Goal: Transaction & Acquisition: Purchase product/service

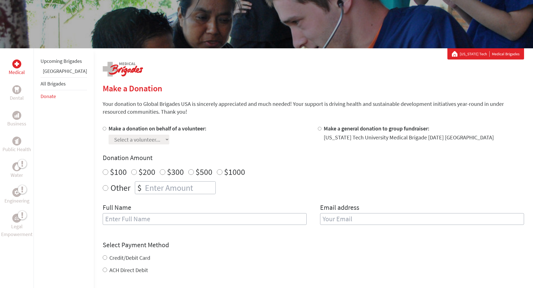
click at [103, 130] on input "Make a donation on behalf of a volunteer:" at bounding box center [105, 129] width 4 height 4
radio input "true"
click at [164, 141] on select "Select a volunteer... [PERSON_NAME] [PERSON_NAME] [PERSON_NAME] [PERSON_NAME] […" at bounding box center [139, 140] width 61 height 10
click at [268, 137] on div "Make a donation on behalf of a volunteer: Select a volunteer... [PERSON_NAME] […" at bounding box center [206, 135] width 206 height 20
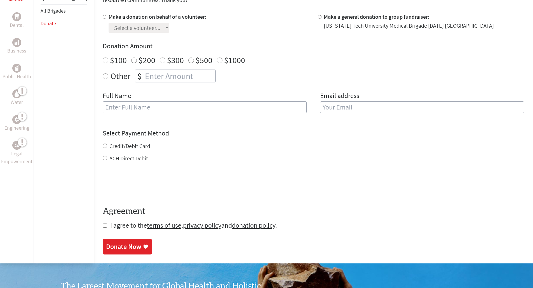
scroll to position [56, 0]
